Goal: Transaction & Acquisition: Subscribe to service/newsletter

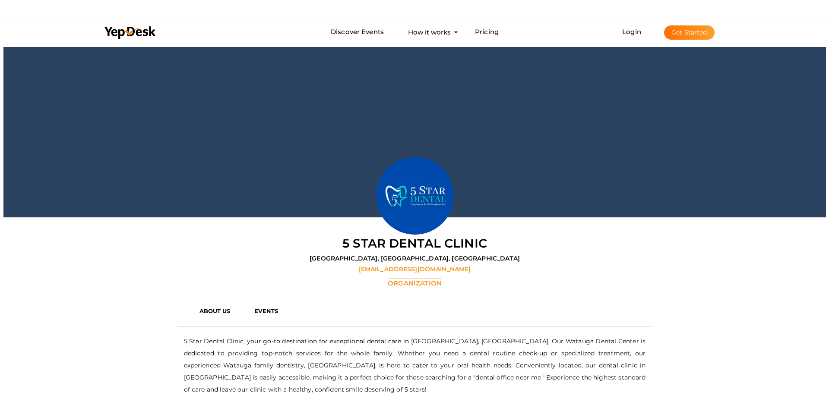
scroll to position [45, 0]
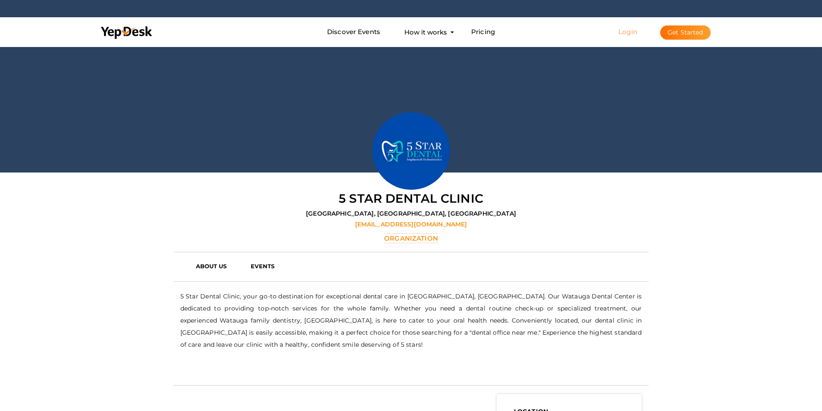
click at [629, 35] on link "Login" at bounding box center [627, 32] width 19 height 8
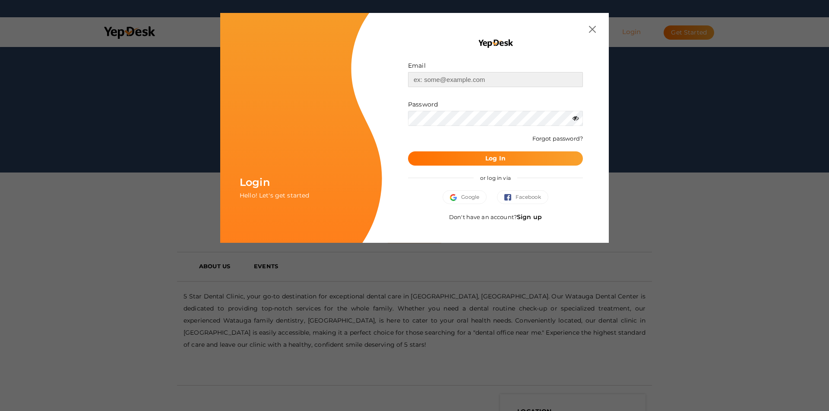
type input "[EMAIL_ADDRESS][DOMAIN_NAME]"
click at [529, 216] on link "Sign up" at bounding box center [529, 217] width 25 height 8
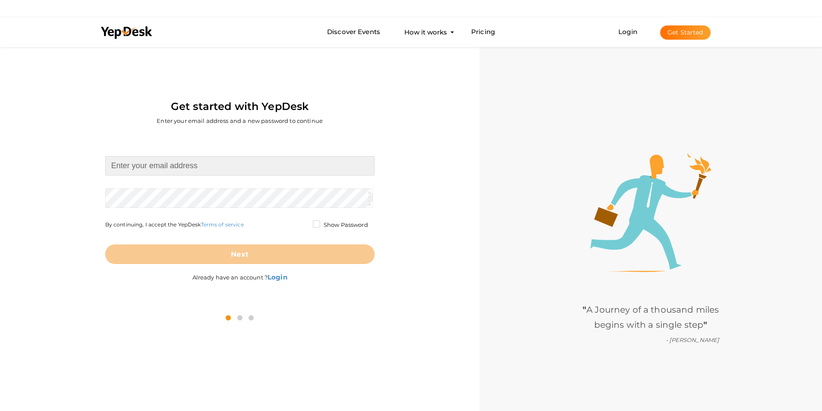
click at [163, 169] on input at bounding box center [239, 165] width 269 height 19
type input "[EMAIL_ADDRESS][DOMAIN_NAME]"
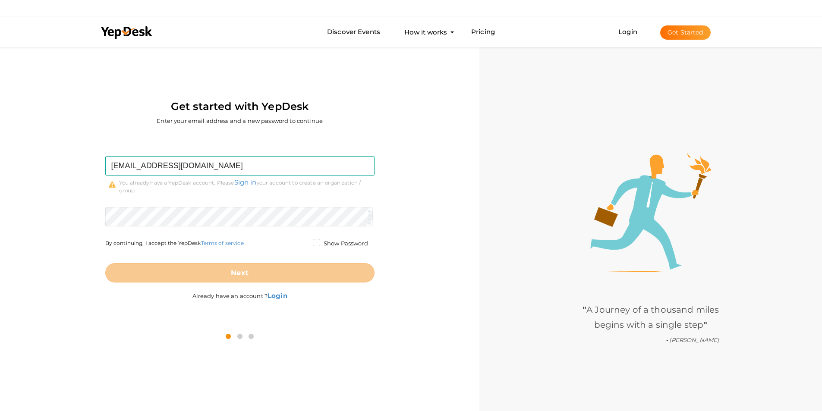
drag, startPoint x: 72, startPoint y: 227, endPoint x: 69, endPoint y: 218, distance: 9.4
click at [72, 227] on div "[EMAIL_ADDRESS][DOMAIN_NAME] Required. Invalid email. Checking You already have…" at bounding box center [239, 230] width 467 height 188
